Goal: Browse casually

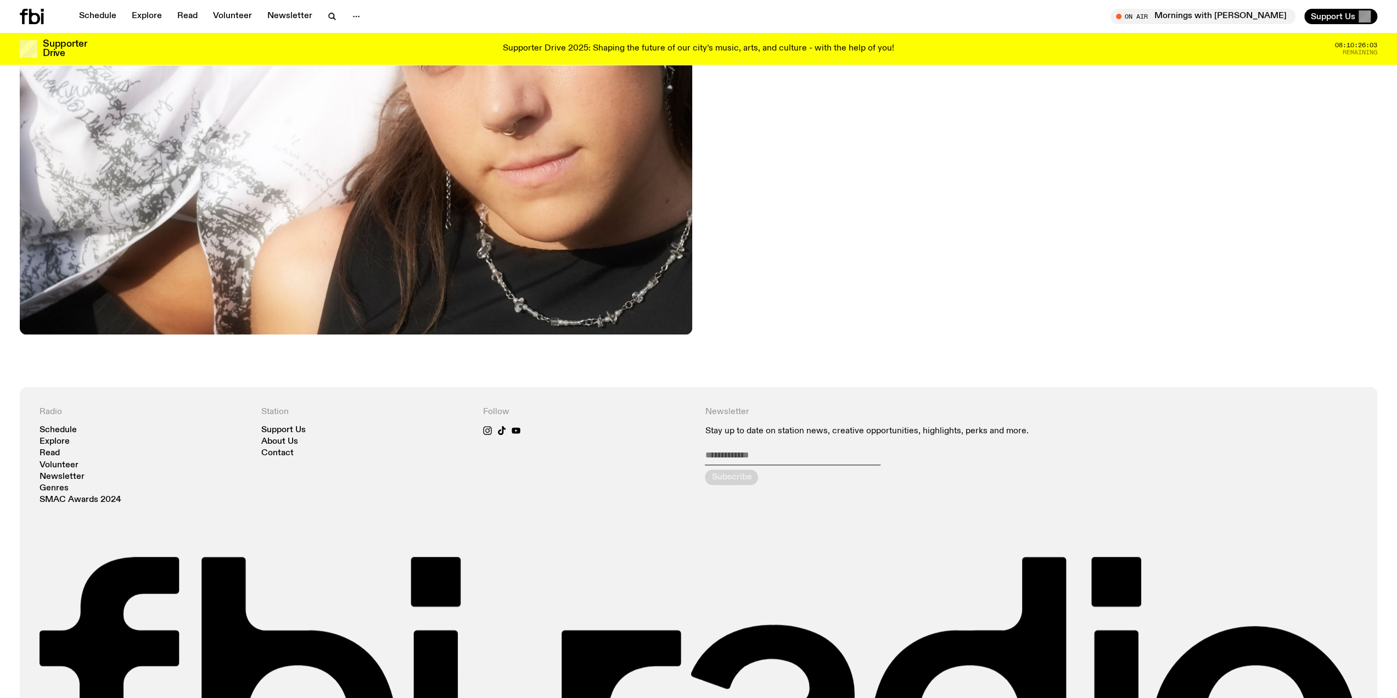
scroll to position [808, 0]
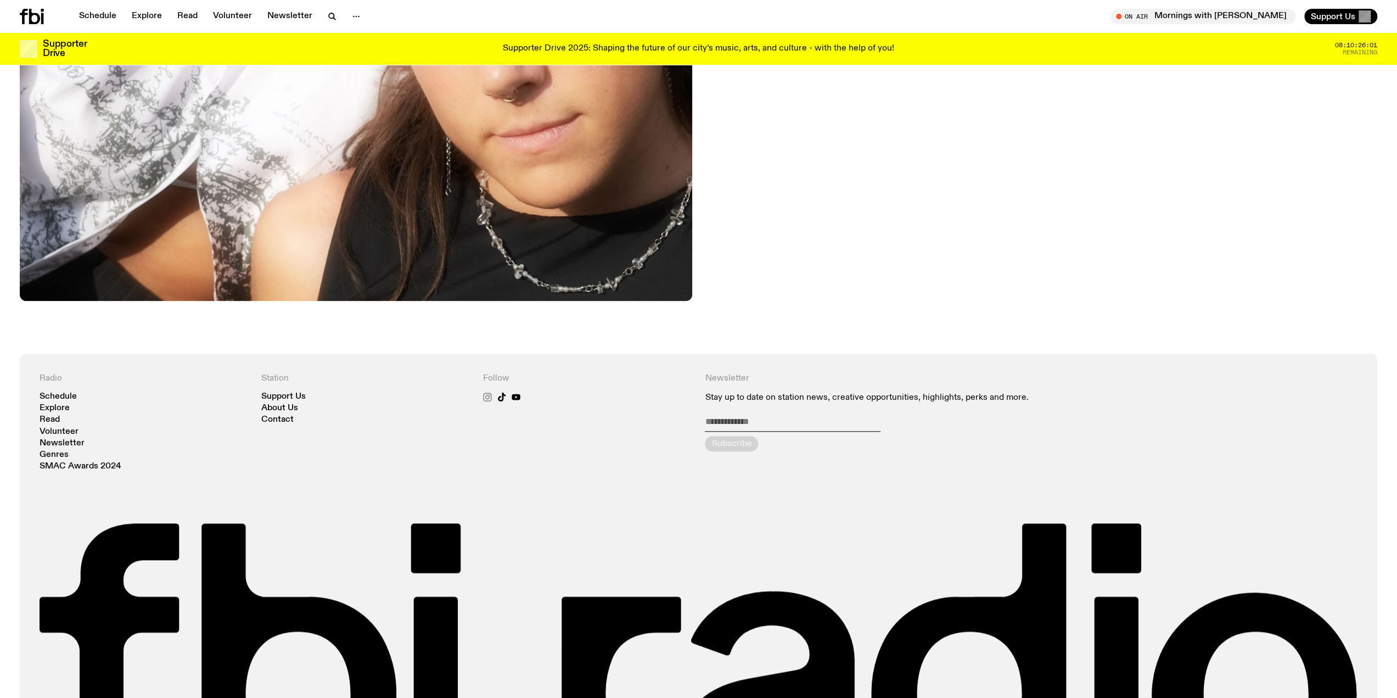
click at [490, 396] on icon at bounding box center [487, 396] width 5 height 5
click at [138, 15] on link "Explore" at bounding box center [146, 16] width 43 height 15
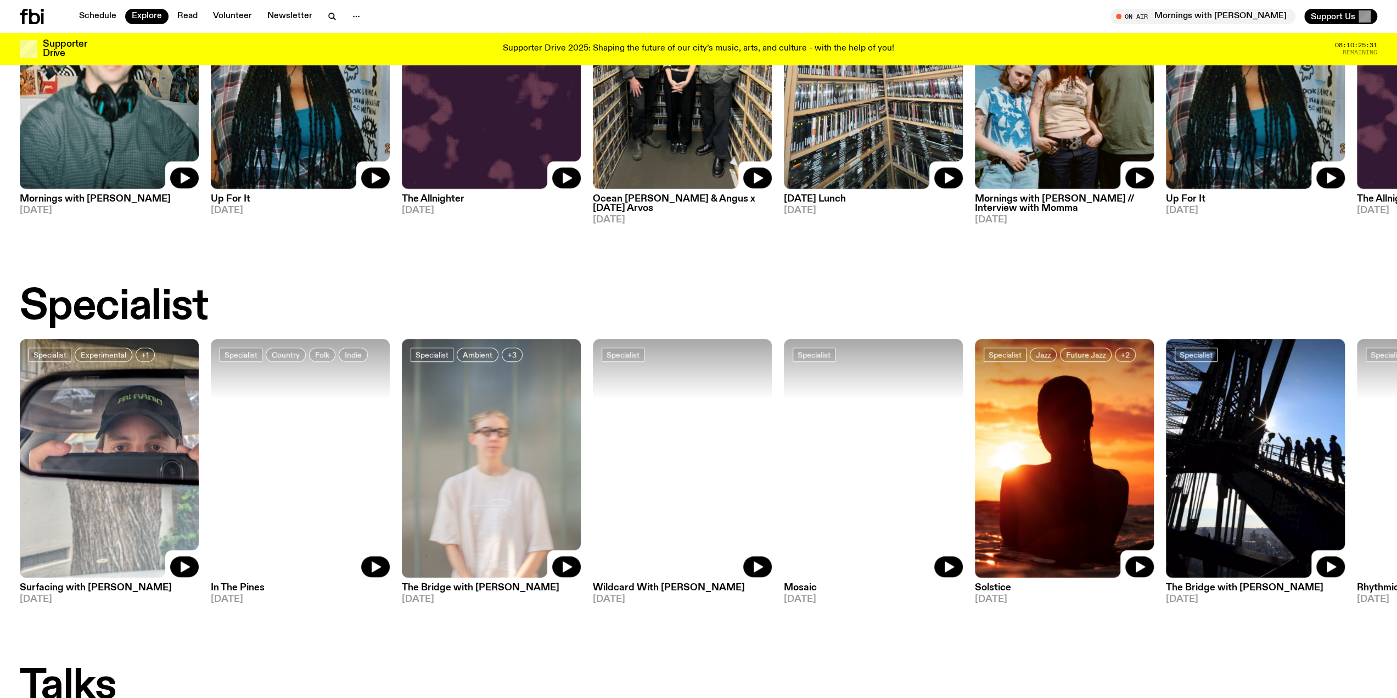
scroll to position [579, 0]
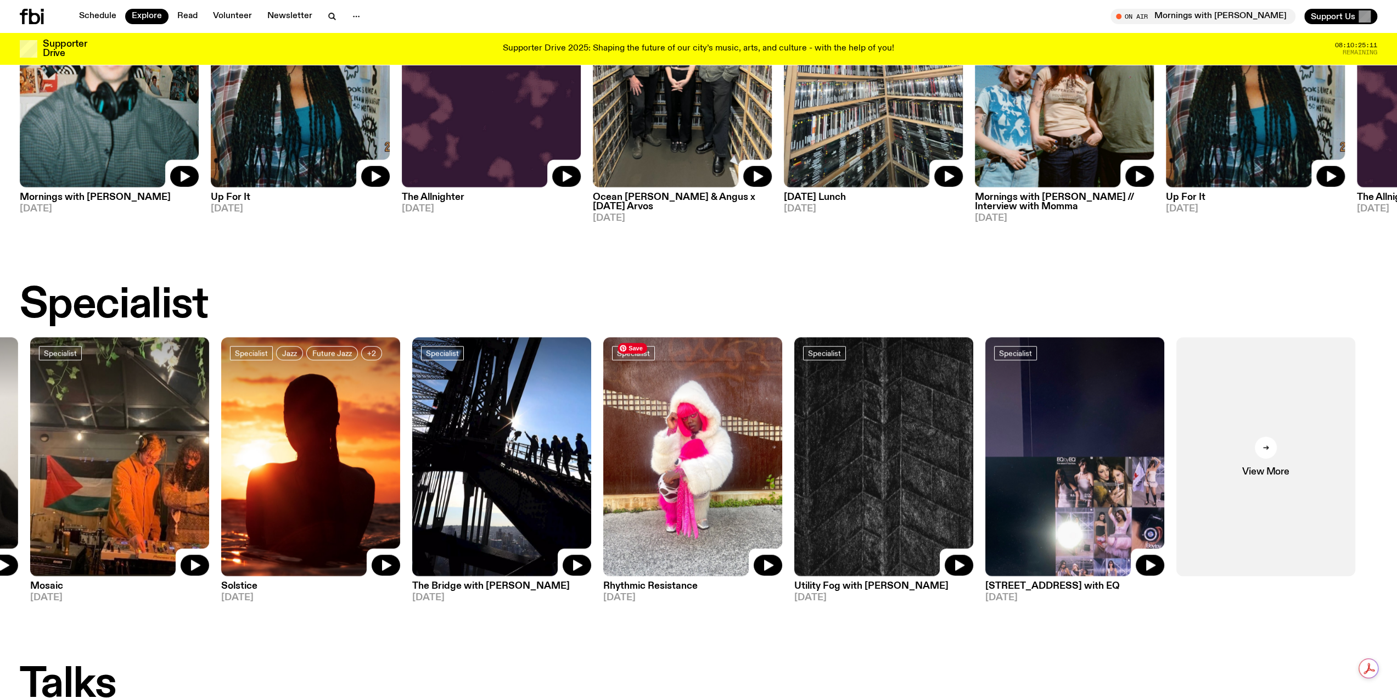
drag, startPoint x: 1210, startPoint y: 493, endPoint x: 465, endPoint y: 455, distance: 746.0
click at [465, 455] on img at bounding box center [501, 456] width 179 height 239
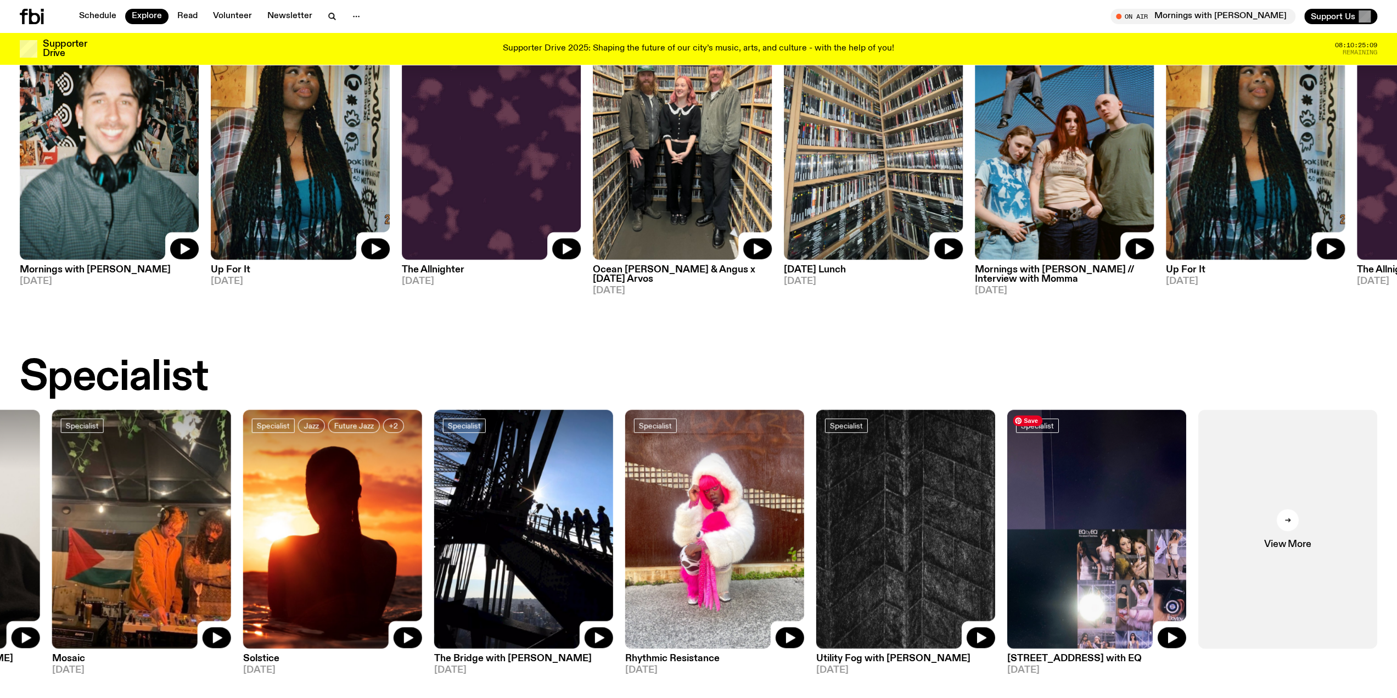
scroll to position [411, 0]
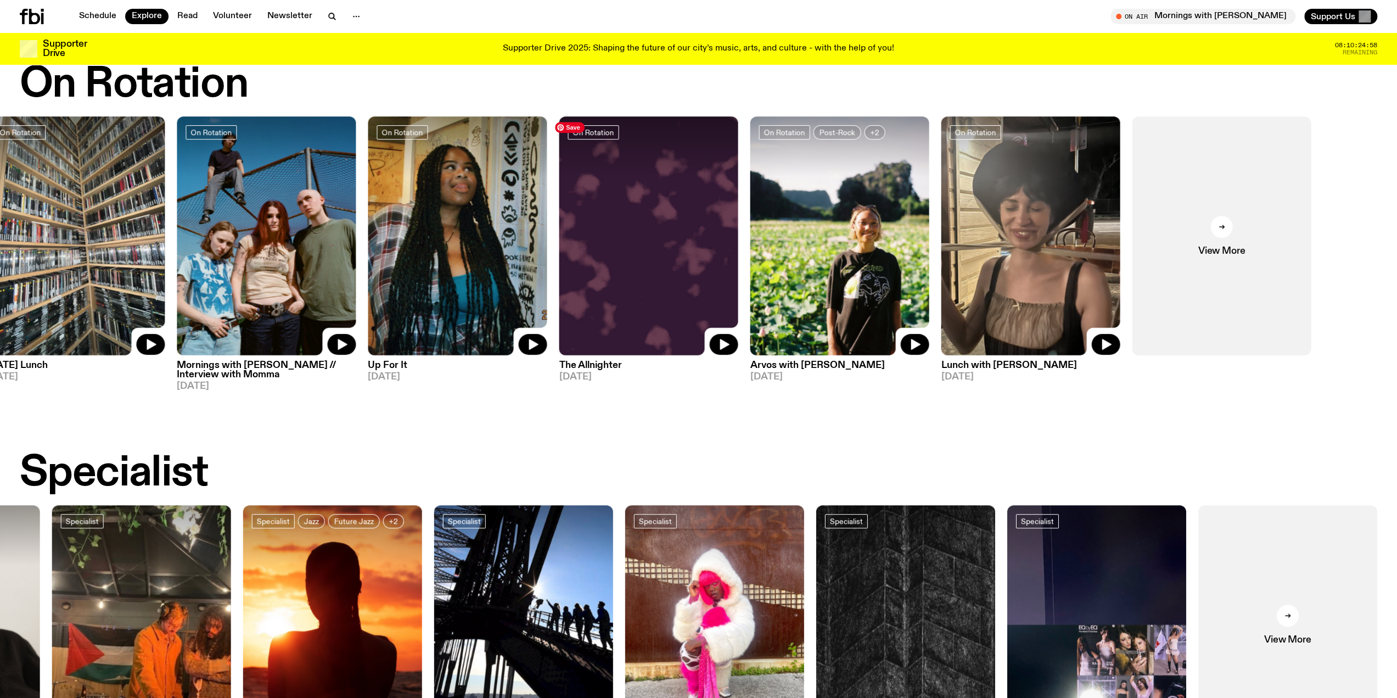
drag, startPoint x: 1098, startPoint y: 266, endPoint x: 972, endPoint y: 442, distance: 216.1
click at [294, 247] on img at bounding box center [266, 235] width 179 height 239
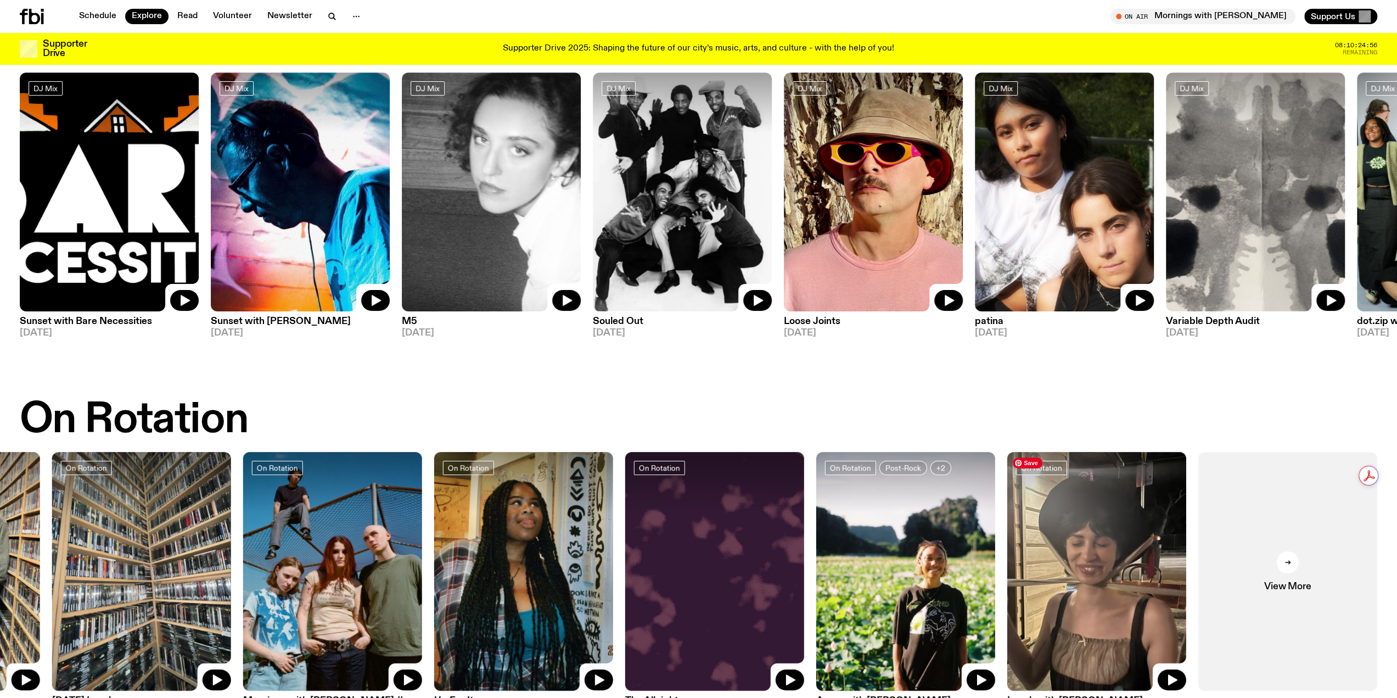
scroll to position [0, 0]
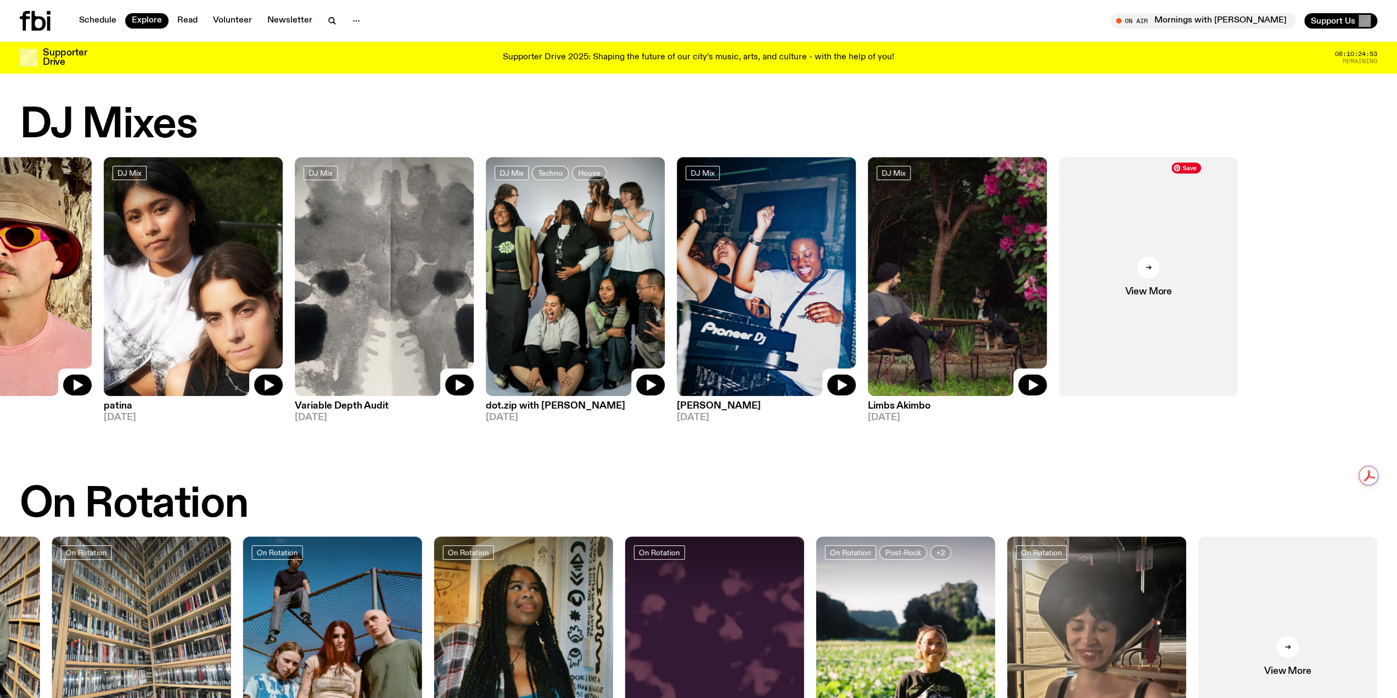
drag, startPoint x: 1217, startPoint y: 329, endPoint x: 315, endPoint y: 332, distance: 901.6
click at [315, 332] on img at bounding box center [384, 276] width 179 height 239
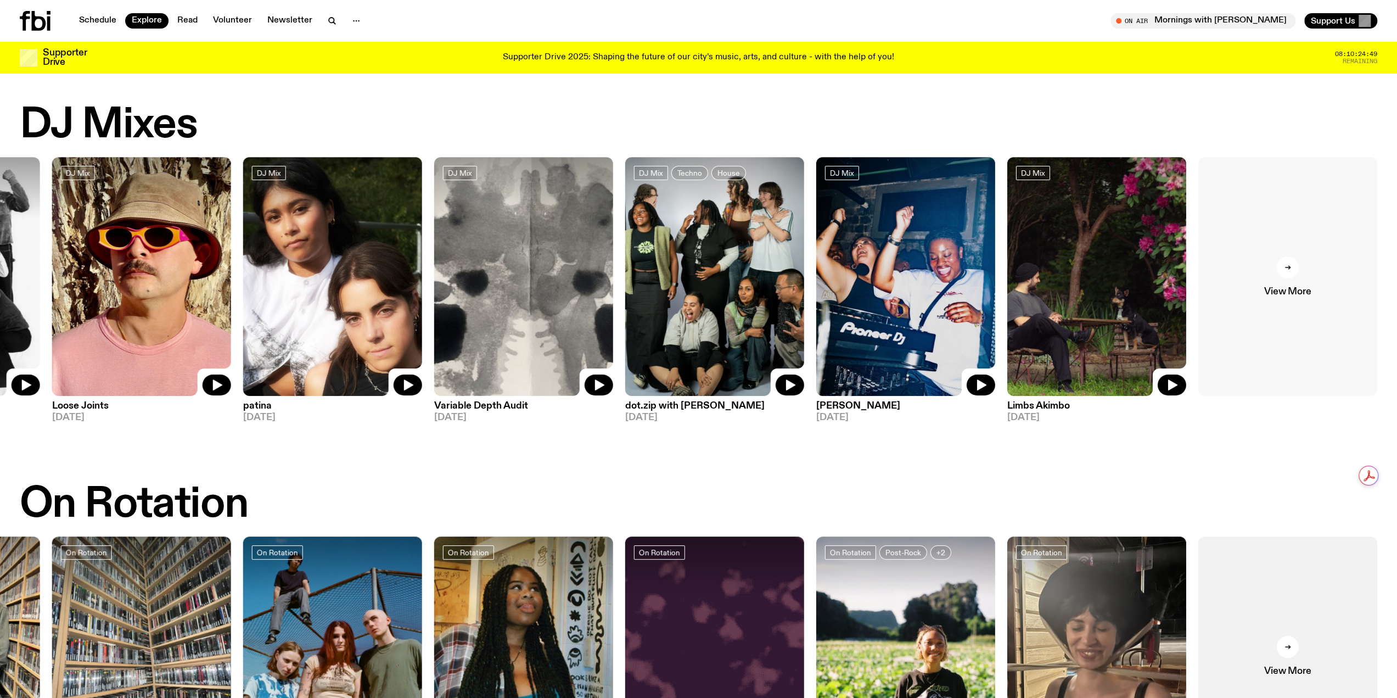
click at [1288, 267] on icon at bounding box center [1287, 267] width 5 height 0
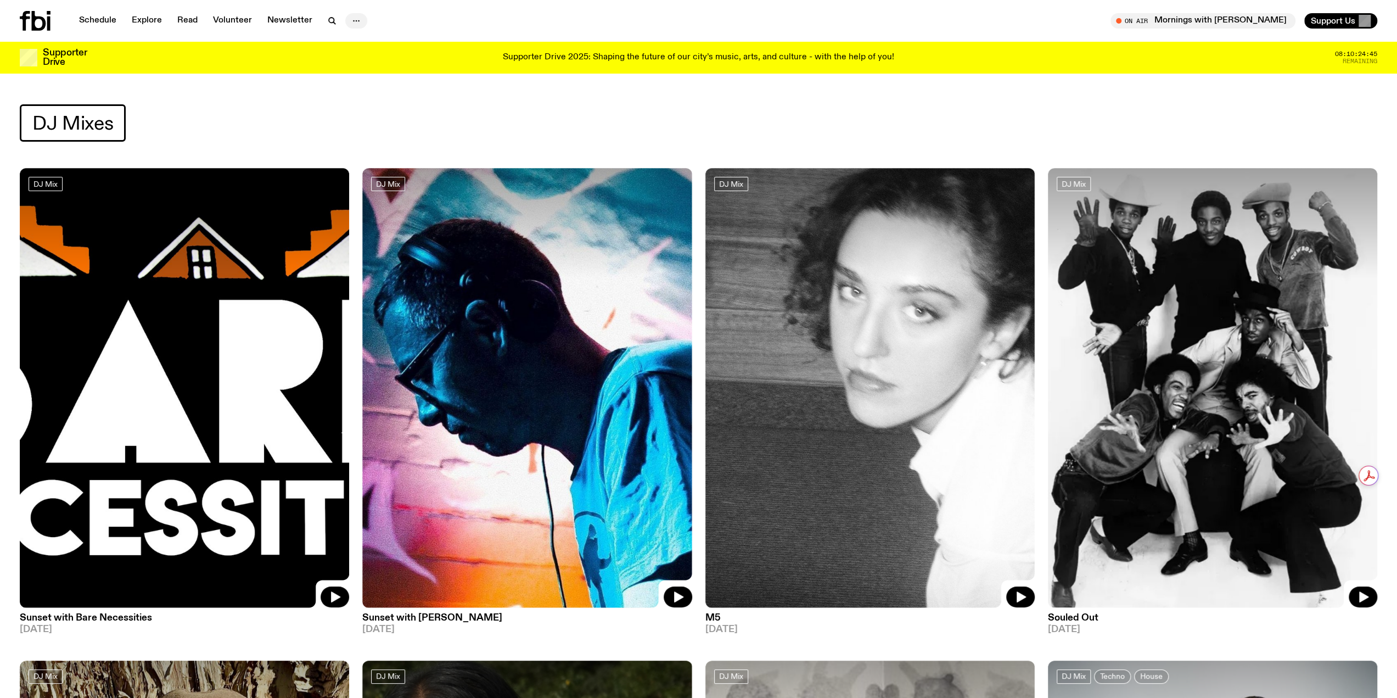
click at [351, 18] on icon "button" at bounding box center [356, 20] width 13 height 13
click at [211, 104] on div "DJ Mixes" at bounding box center [699, 122] width 1358 height 37
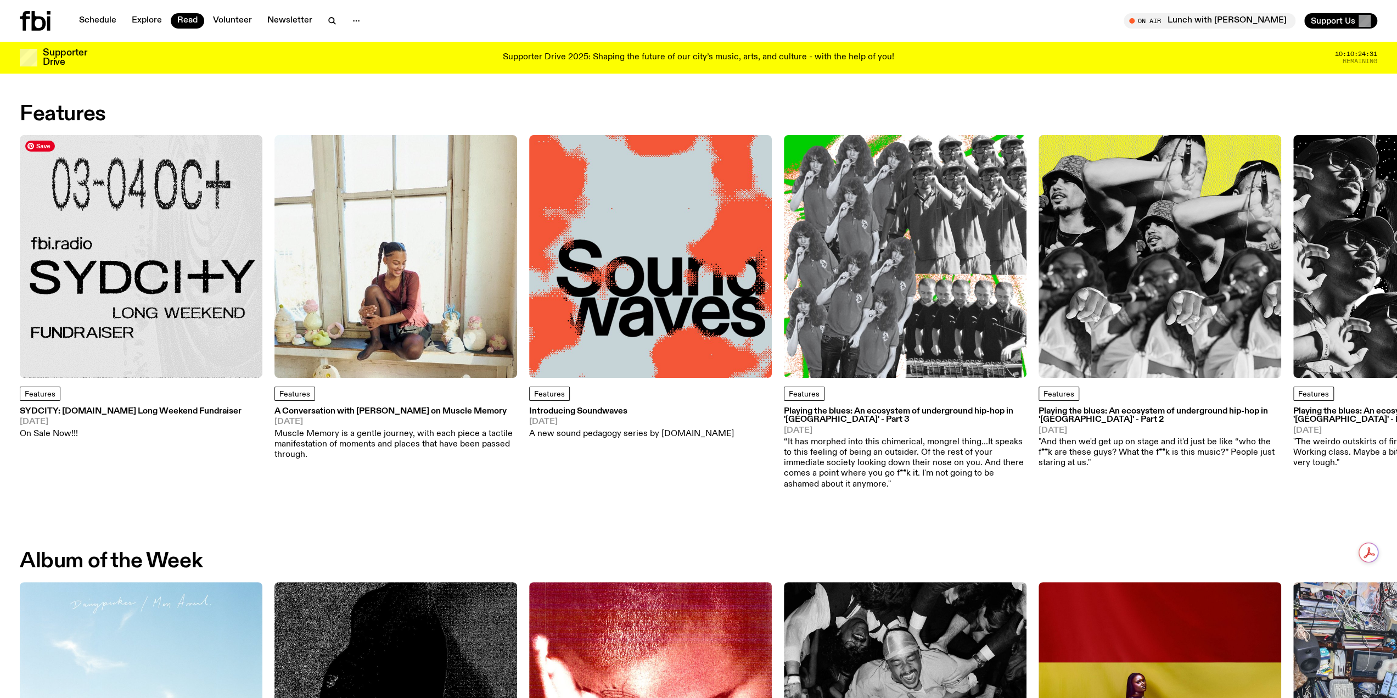
click at [132, 314] on img at bounding box center [141, 256] width 243 height 243
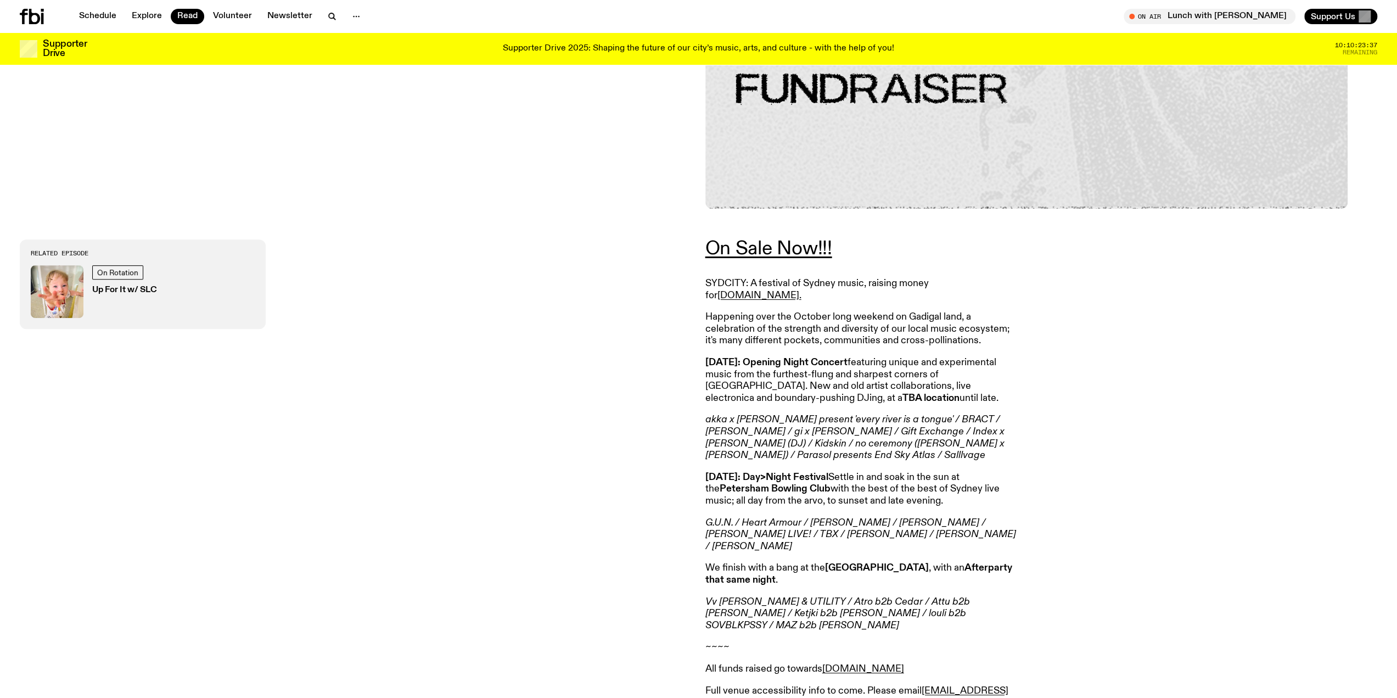
scroll to position [450, 0]
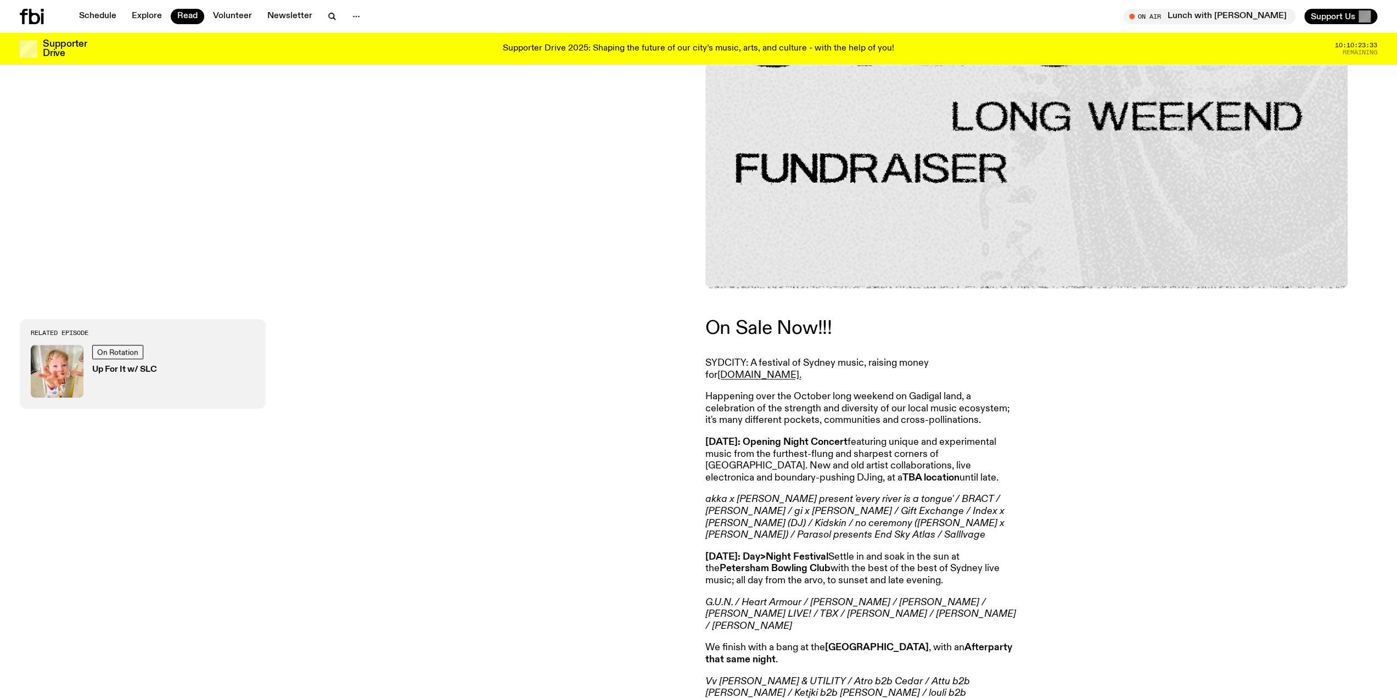
click at [766, 329] on link "On Sale Now!!!" at bounding box center [769, 328] width 127 height 20
